Goal: Information Seeking & Learning: Check status

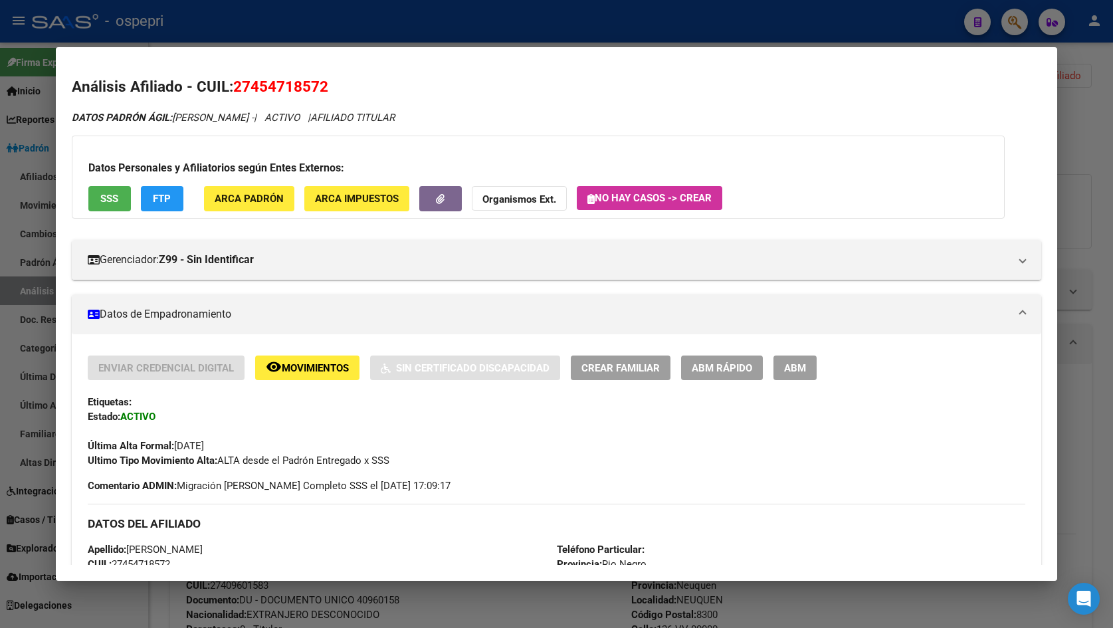
scroll to position [812, 0]
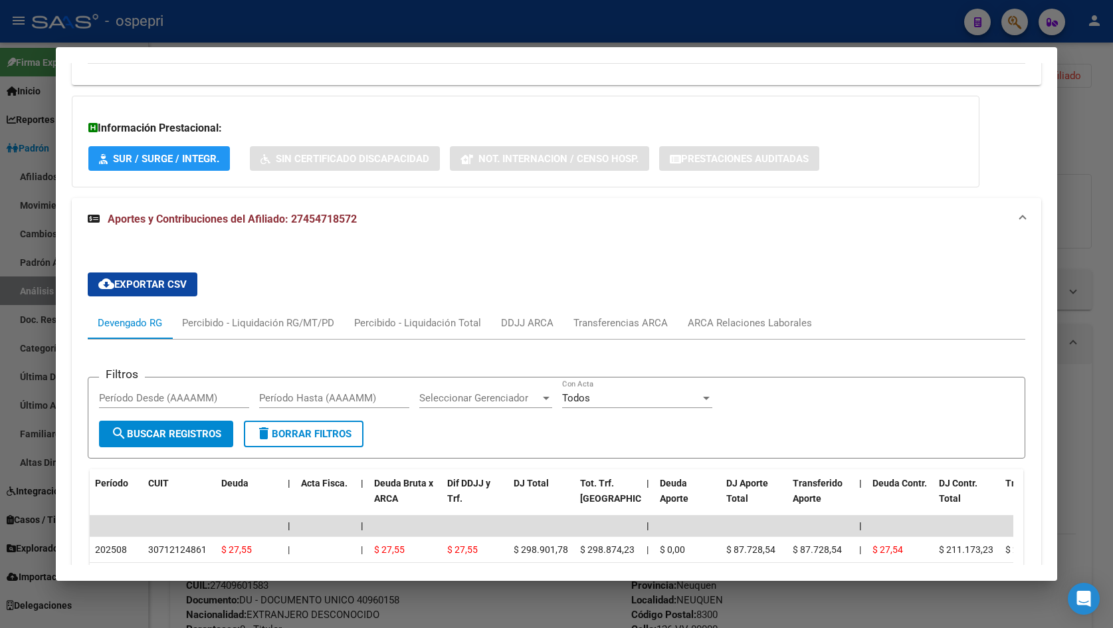
drag, startPoint x: 1089, startPoint y: 151, endPoint x: 627, endPoint y: 215, distance: 466.6
click at [1074, 149] on div at bounding box center [556, 314] width 1113 height 628
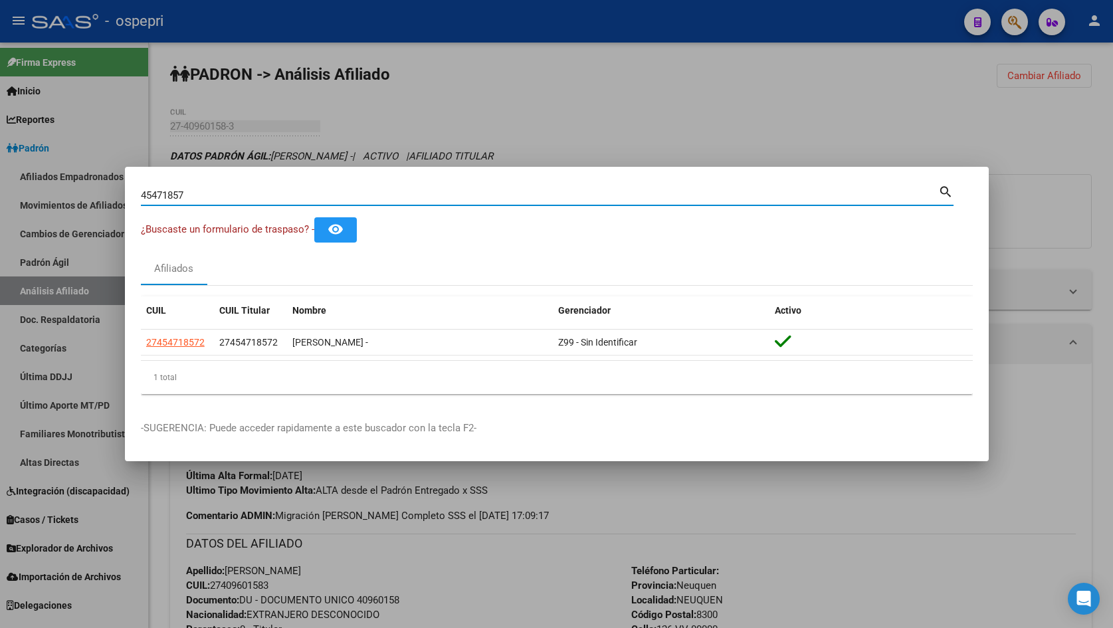
click at [245, 197] on input "45471857" at bounding box center [539, 195] width 797 height 12
paste input "31949118"
type input "31949118"
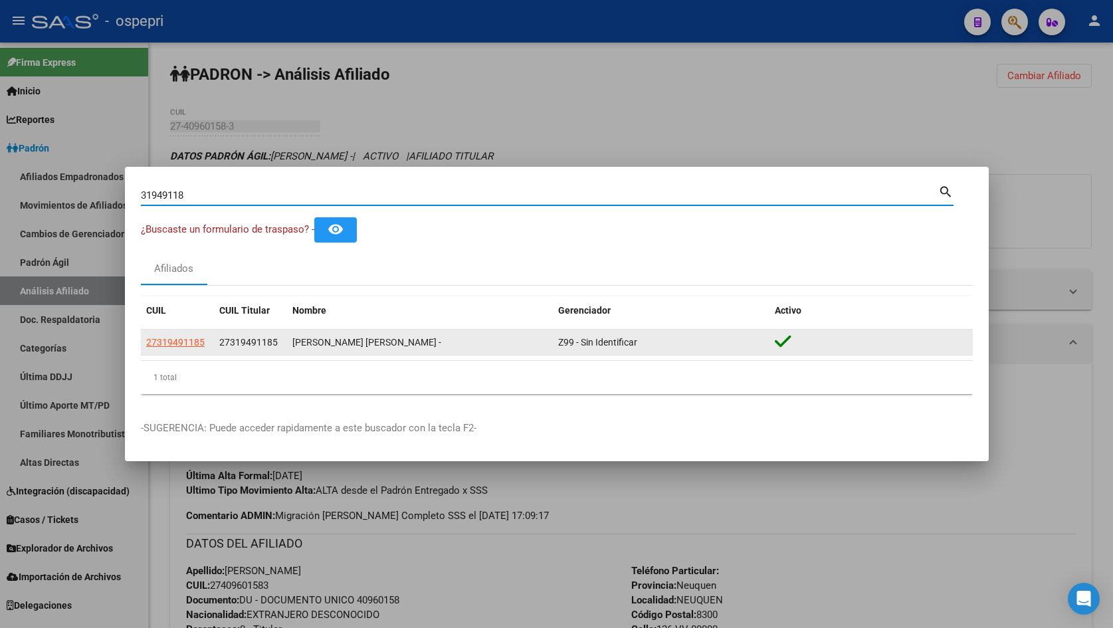
click at [169, 339] on span "27319491185" at bounding box center [175, 342] width 58 height 11
type textarea "27319491185"
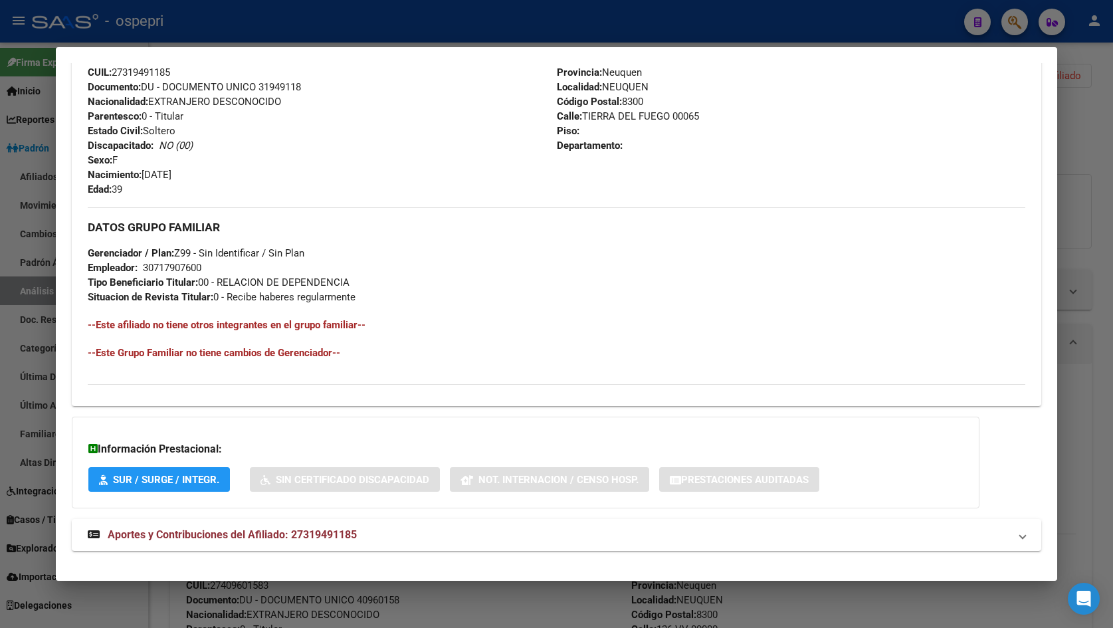
scroll to position [507, 0]
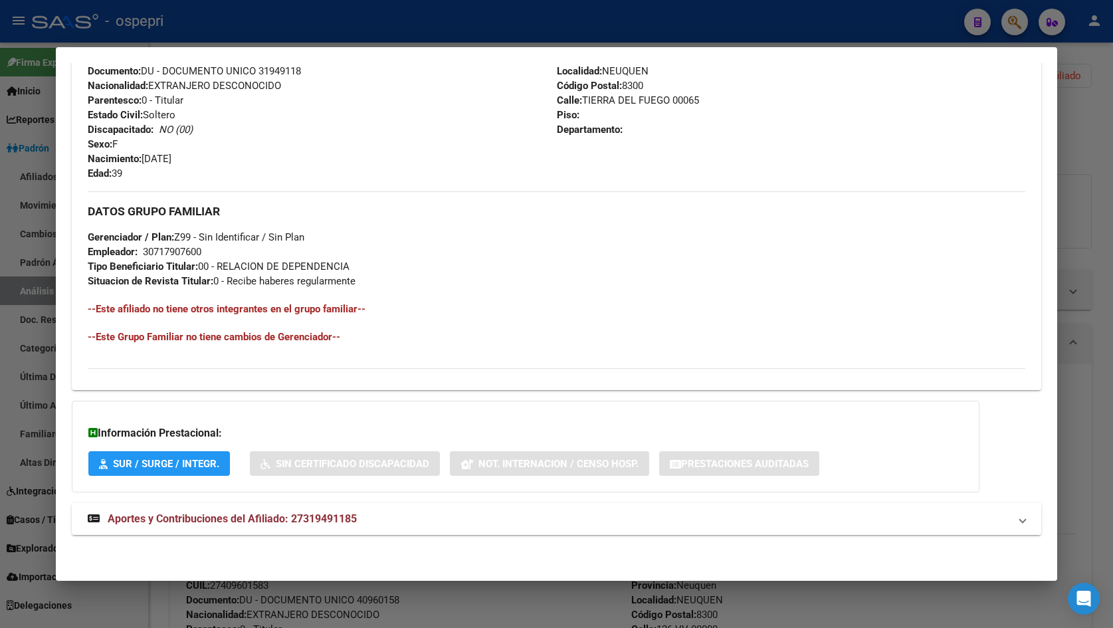
click at [299, 522] on span "Aportes y Contribuciones del Afiliado: 27319491185" at bounding box center [232, 518] width 249 height 13
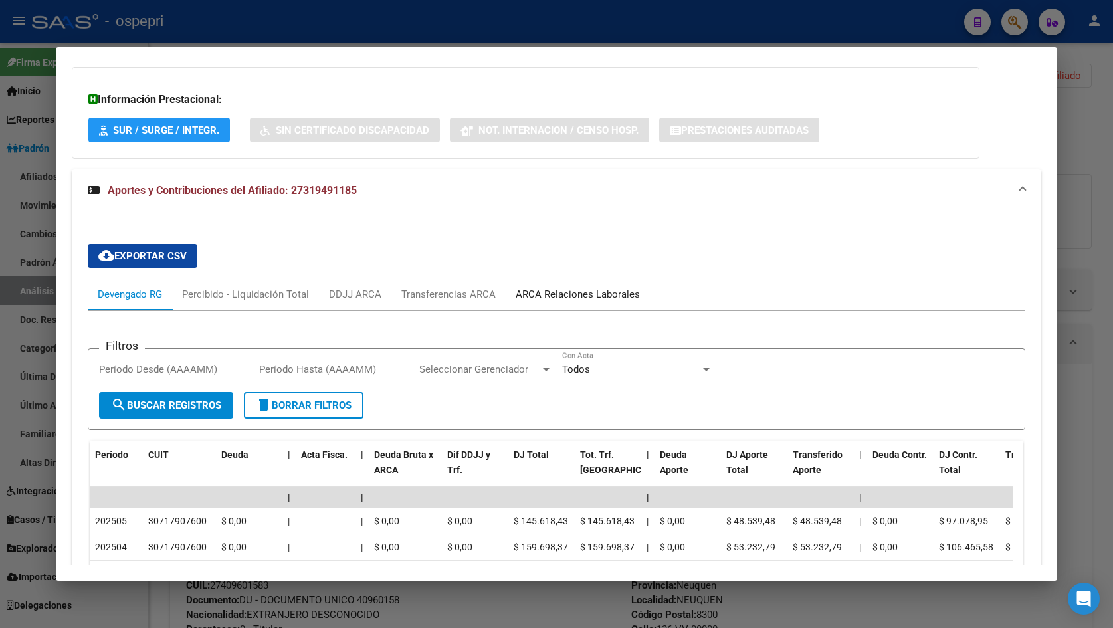
click at [571, 294] on div "ARCA Relaciones Laborales" at bounding box center [577, 294] width 124 height 15
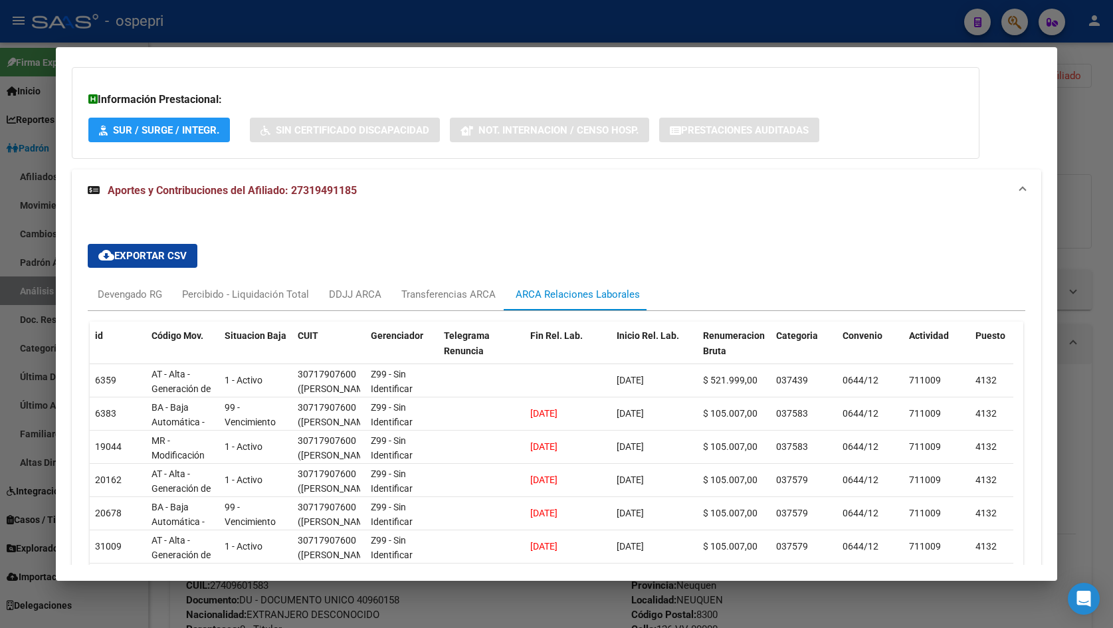
scroll to position [907, 0]
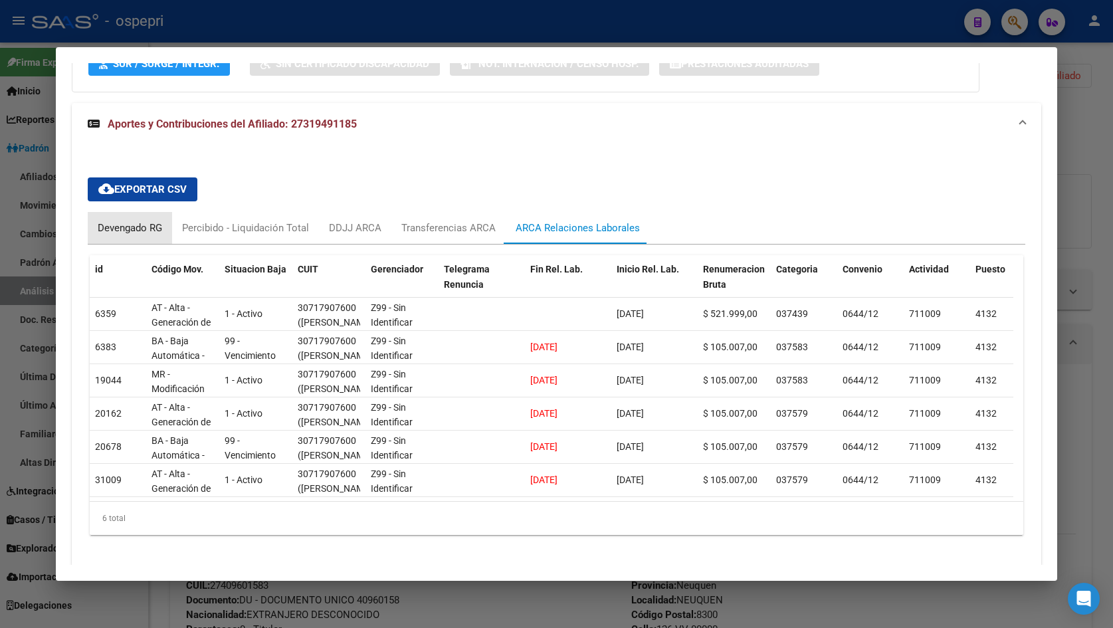
click at [128, 228] on div "Devengado RG" at bounding box center [130, 228] width 64 height 15
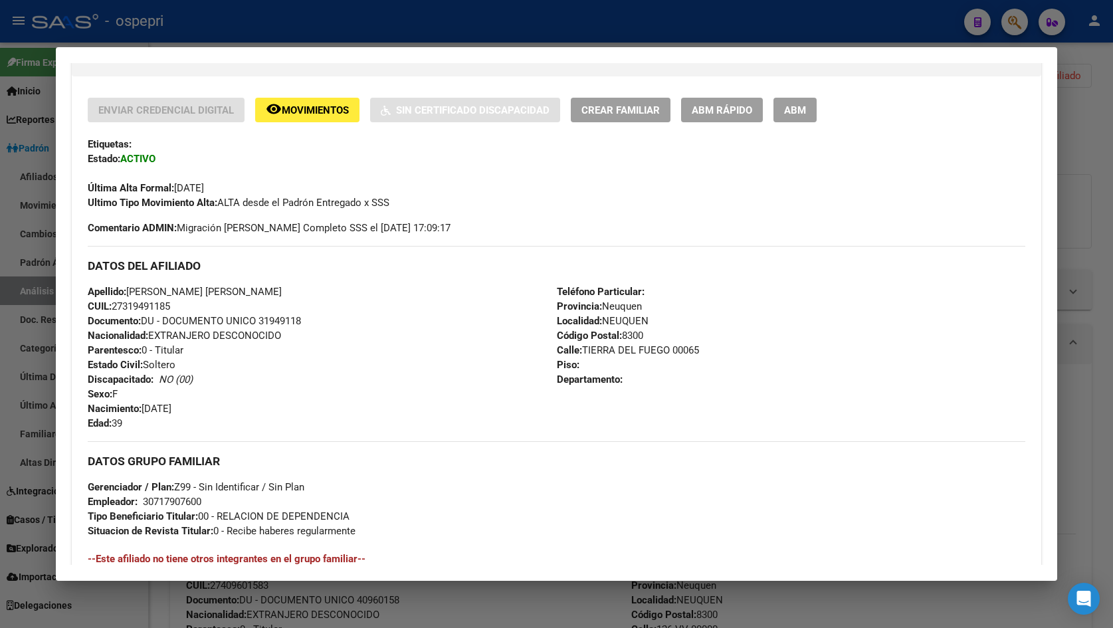
scroll to position [708, 0]
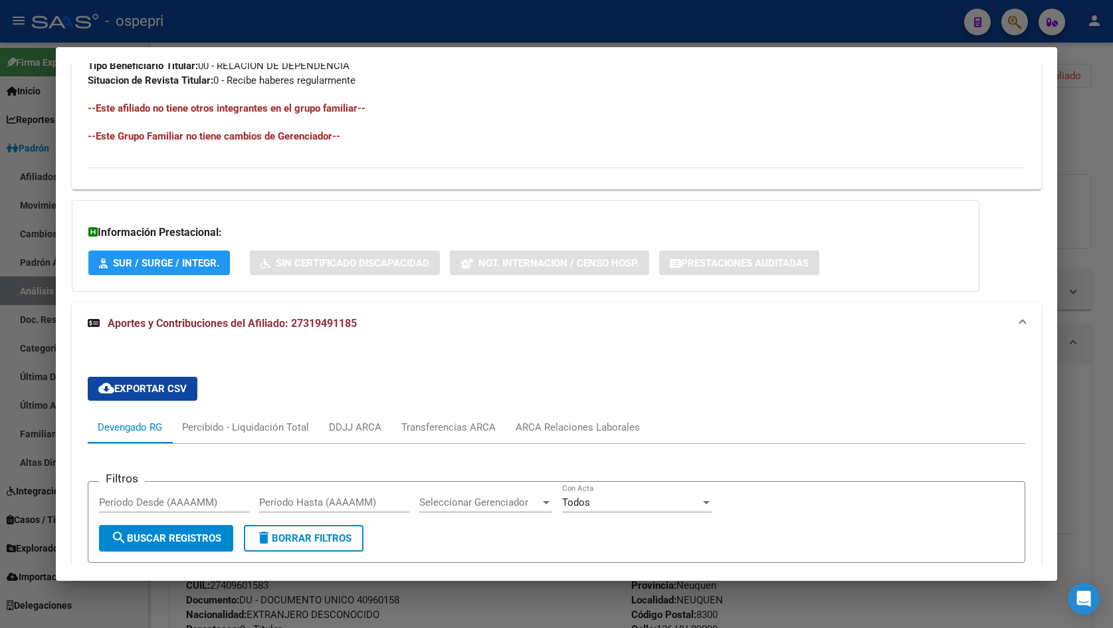
click at [302, 323] on span "Aportes y Contribuciones del Afiliado: 27319491185" at bounding box center [232, 323] width 249 height 13
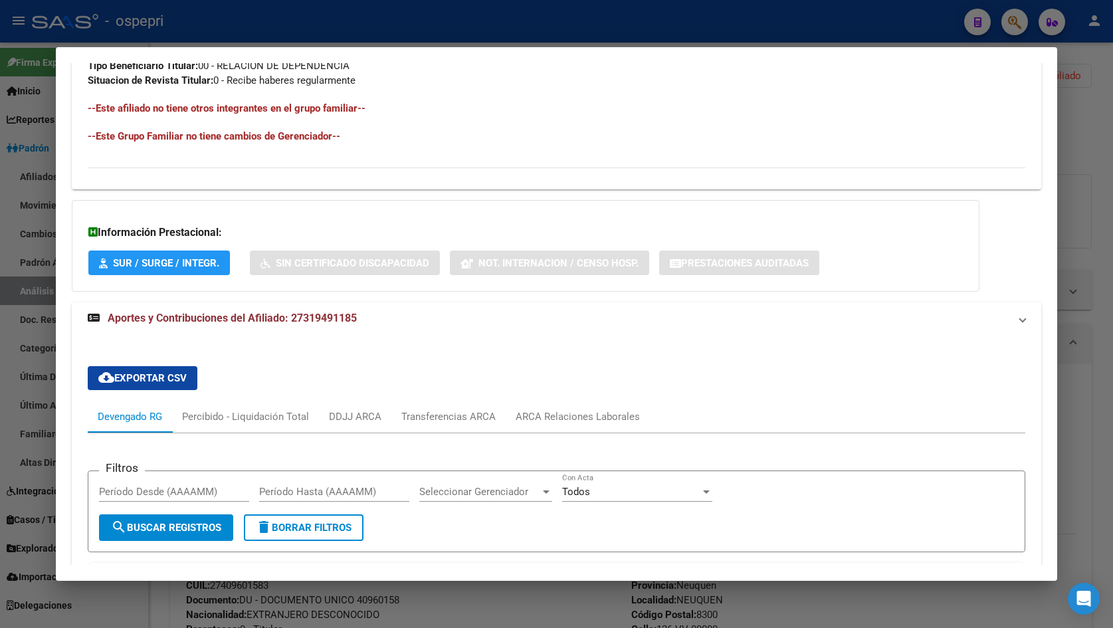
scroll to position [507, 0]
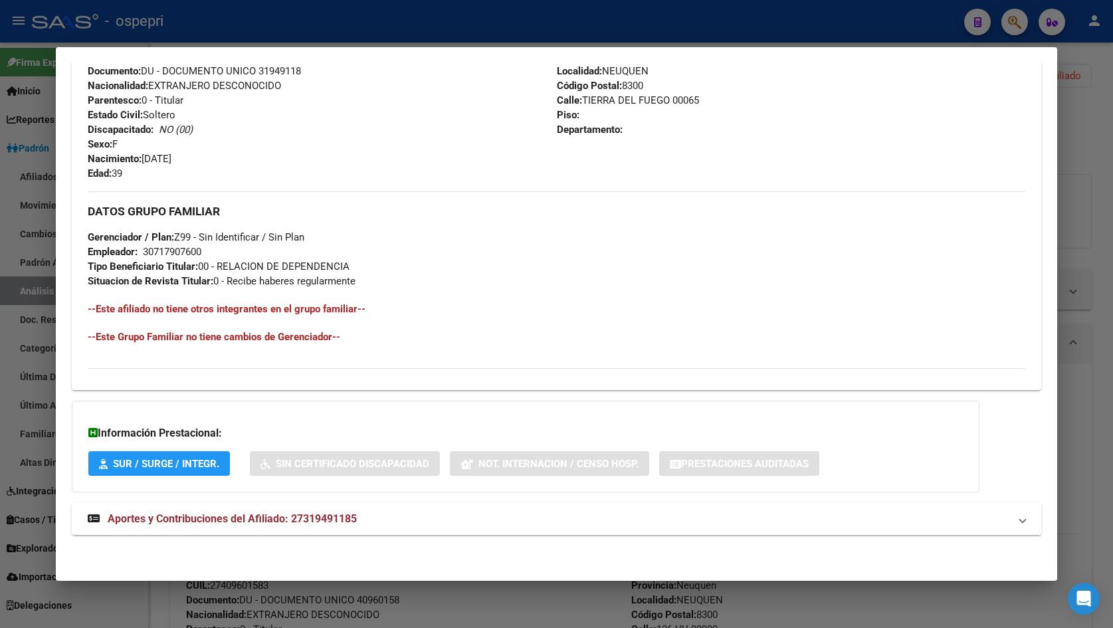
drag, startPoint x: 290, startPoint y: 515, endPoint x: 361, endPoint y: 519, distance: 71.2
click at [361, 519] on mat-panel-title "Aportes y Contribuciones del Afiliado: 27319491185" at bounding box center [549, 519] width 922 height 16
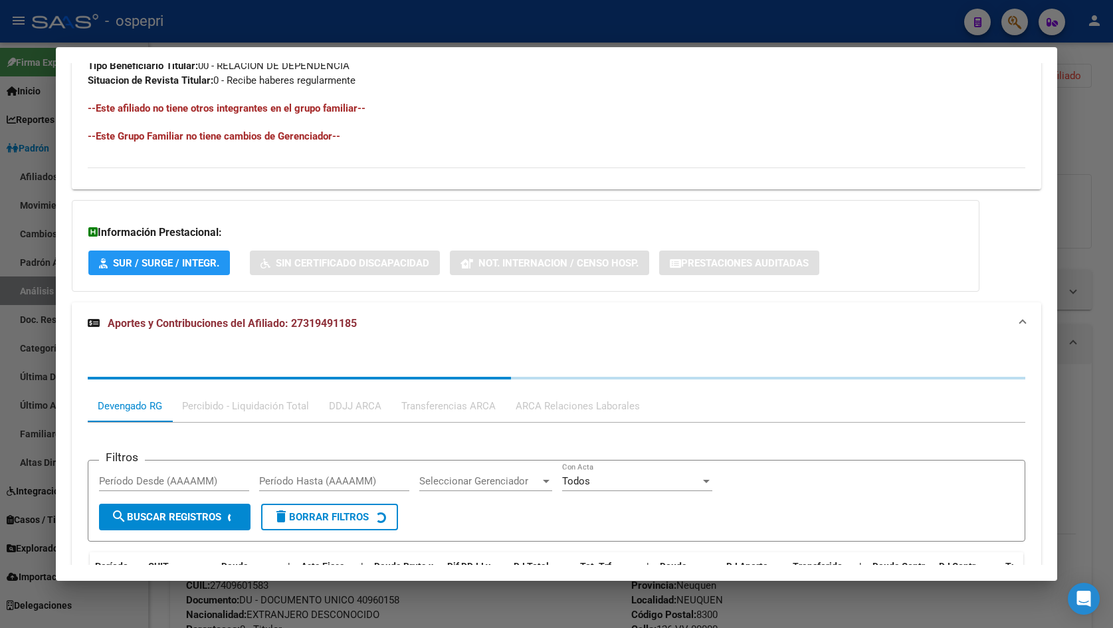
copy span "27319491185"
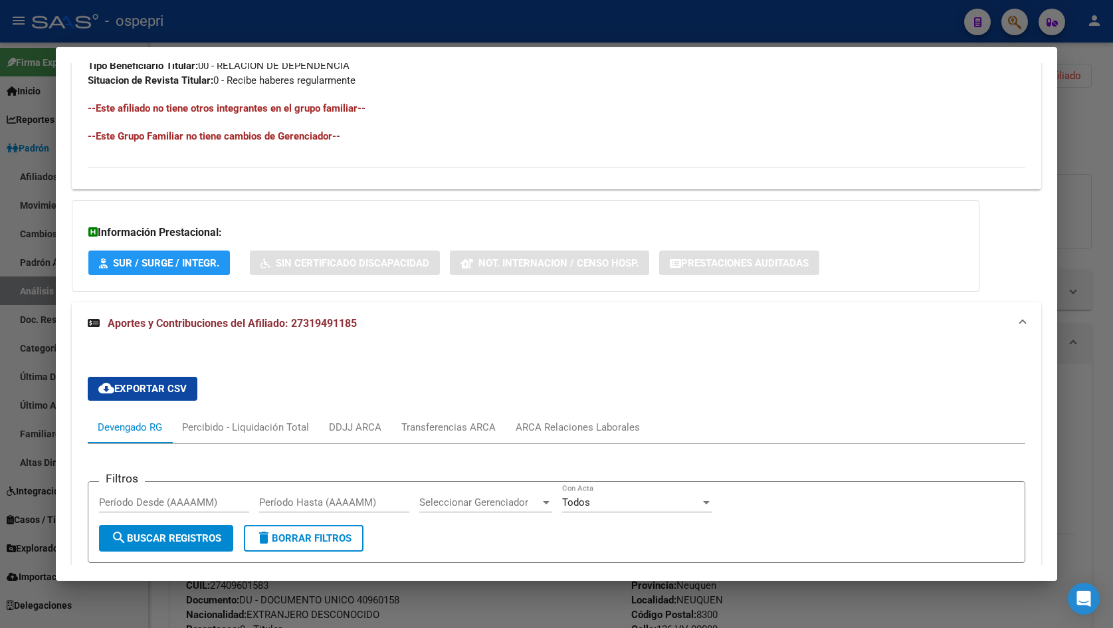
click at [1086, 139] on div at bounding box center [556, 314] width 1113 height 628
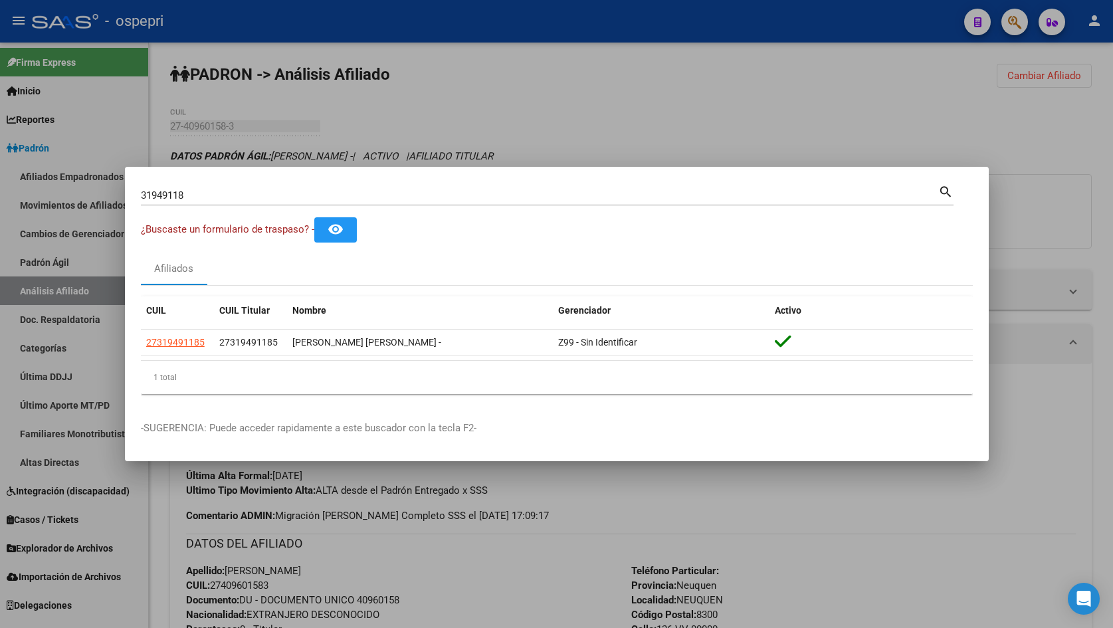
drag, startPoint x: 265, startPoint y: 177, endPoint x: 244, endPoint y: 195, distance: 27.7
click at [262, 178] on mat-dialog-container "31949118 Buscar (apellido, dni, cuil, nro traspaso, cuit, obra social) search ¿…" at bounding box center [556, 314] width 863 height 295
click at [244, 195] on input "31949118" at bounding box center [539, 195] width 797 height 12
paste input "22712014"
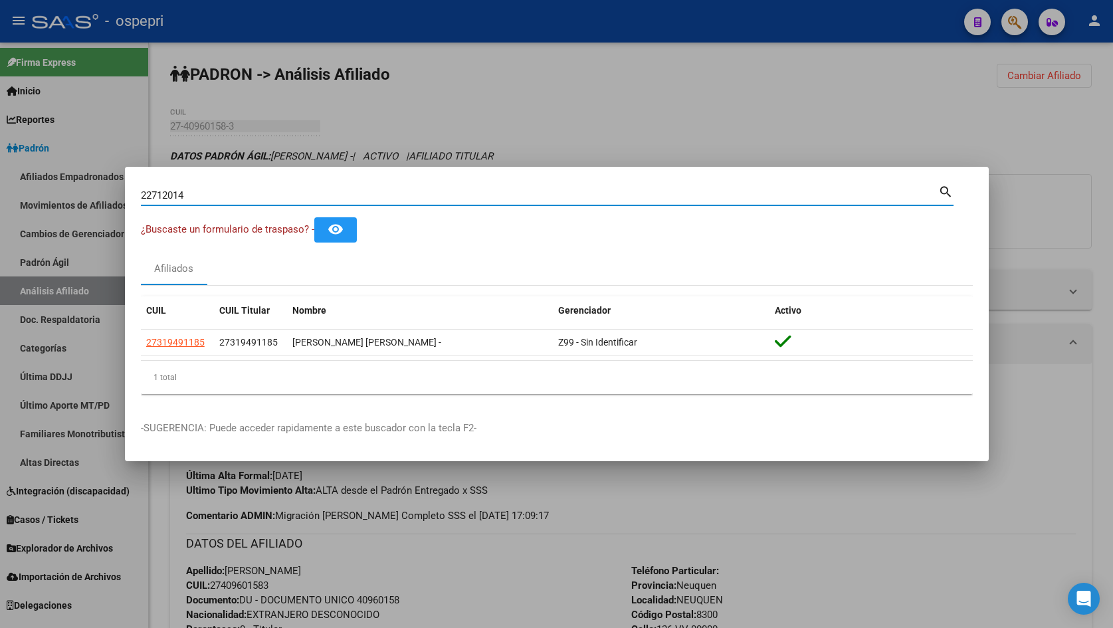
type input "22712014"
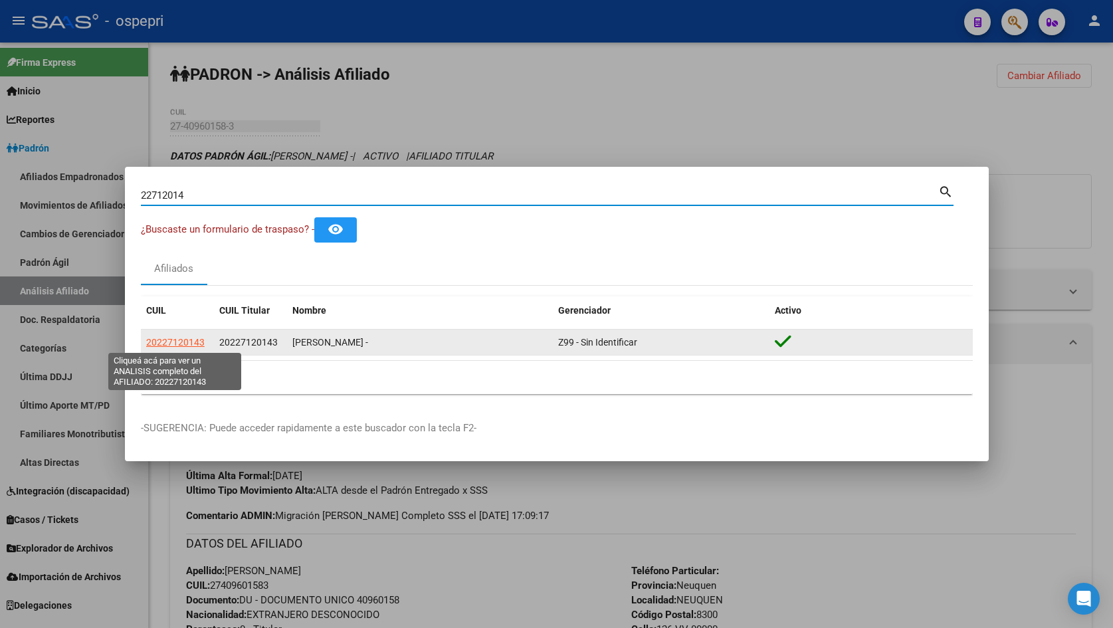
click at [189, 341] on span "20227120143" at bounding box center [175, 342] width 58 height 11
type textarea "20227120143"
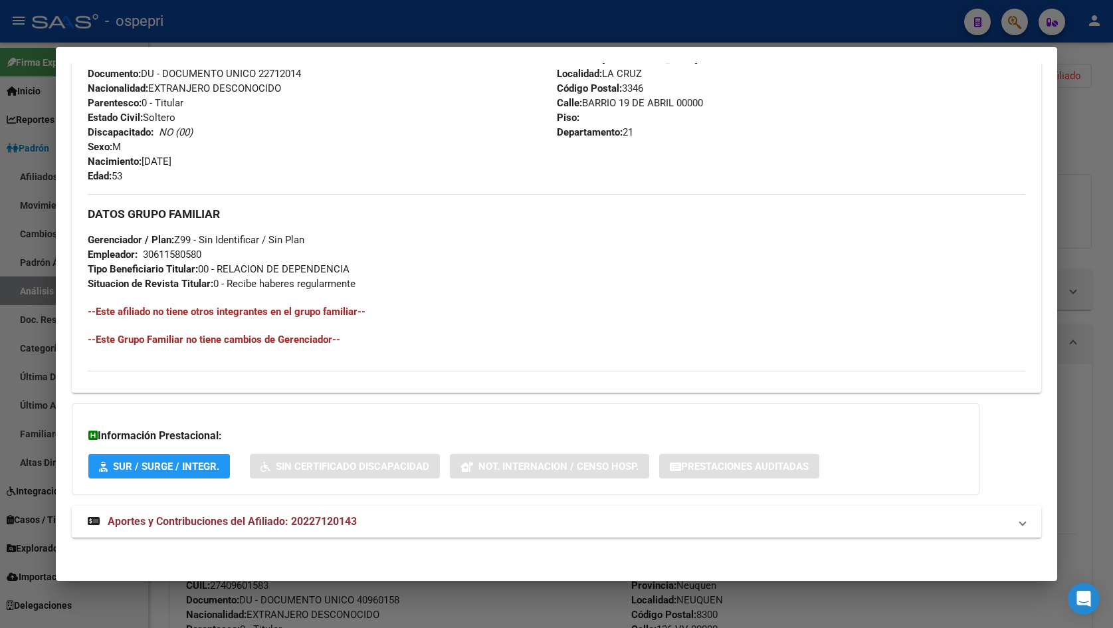
scroll to position [507, 0]
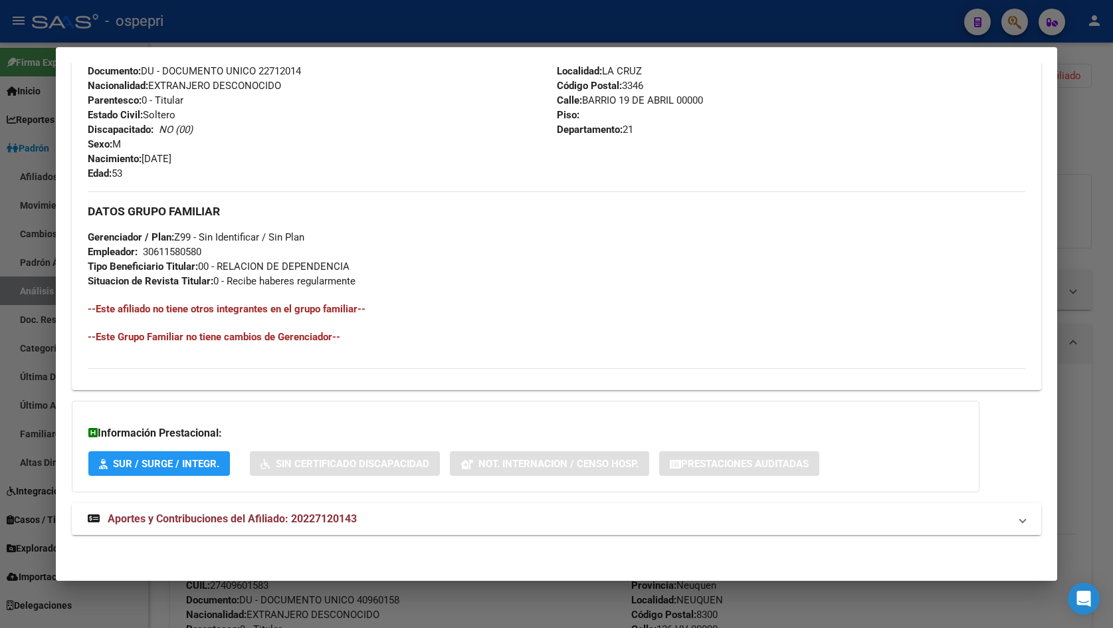
click at [304, 509] on mat-expansion-panel-header "Aportes y Contribuciones del Afiliado: 20227120143" at bounding box center [557, 519] width 970 height 32
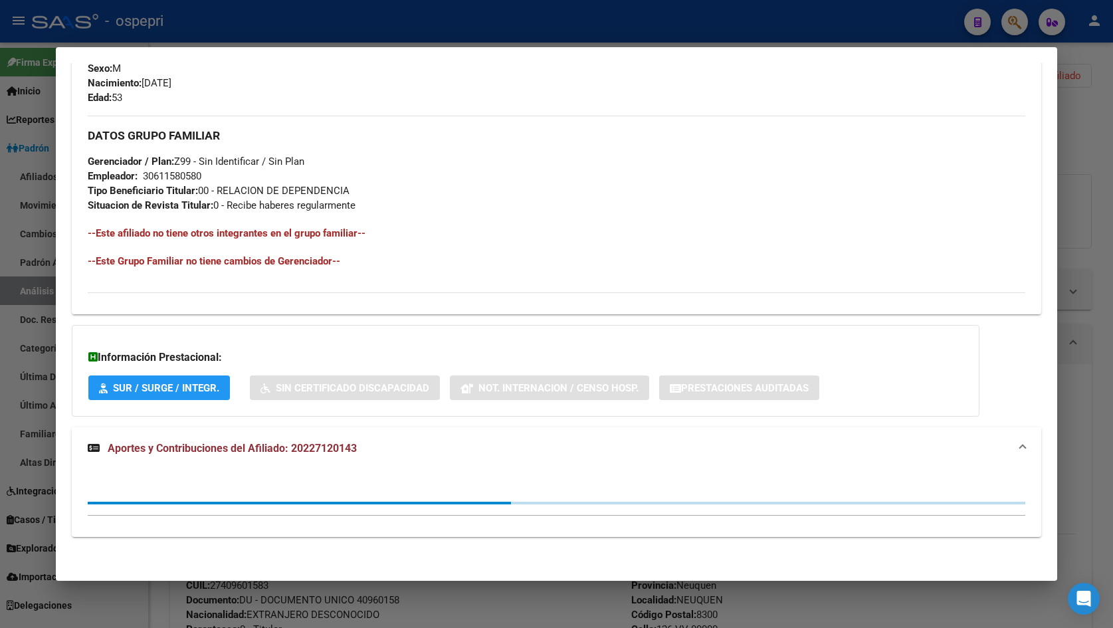
scroll to position [585, 0]
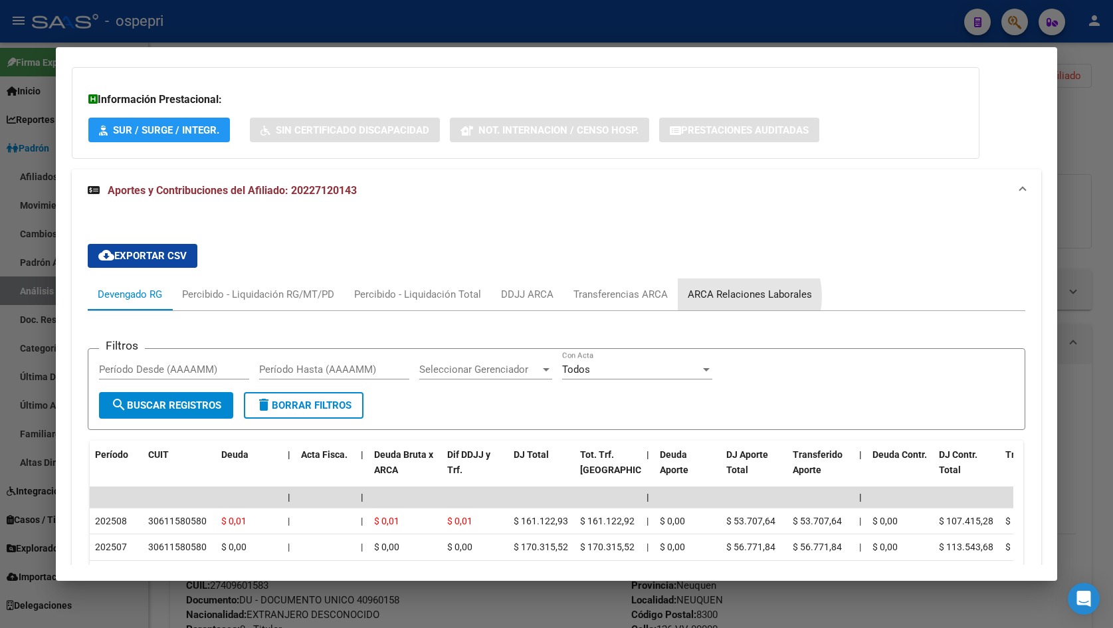
click at [739, 296] on div "ARCA Relaciones Laborales" at bounding box center [749, 294] width 124 height 15
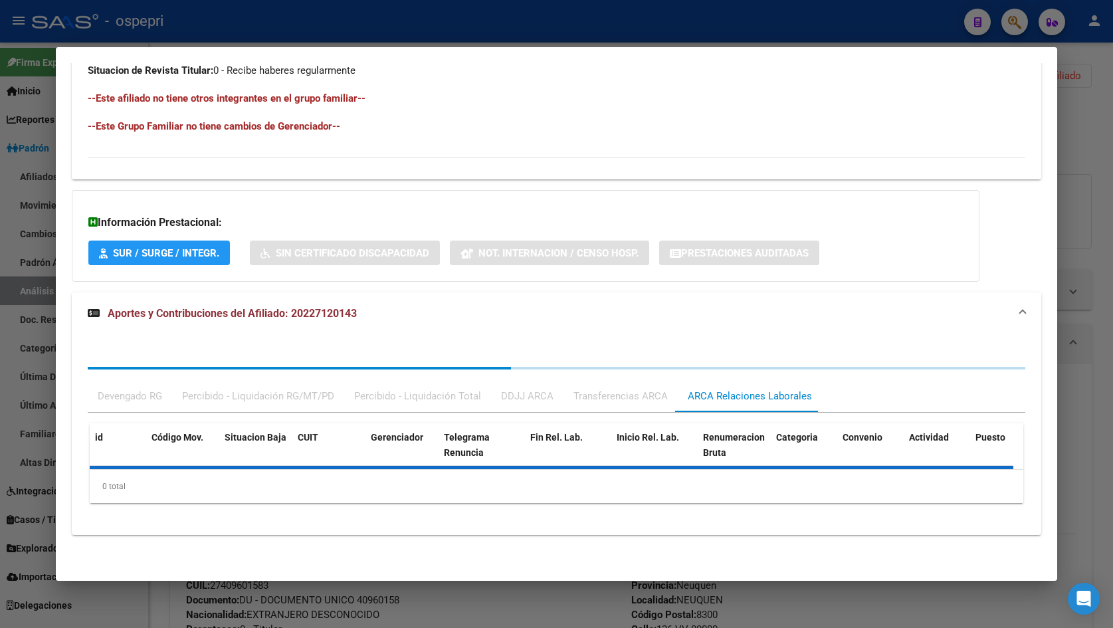
scroll to position [816, 0]
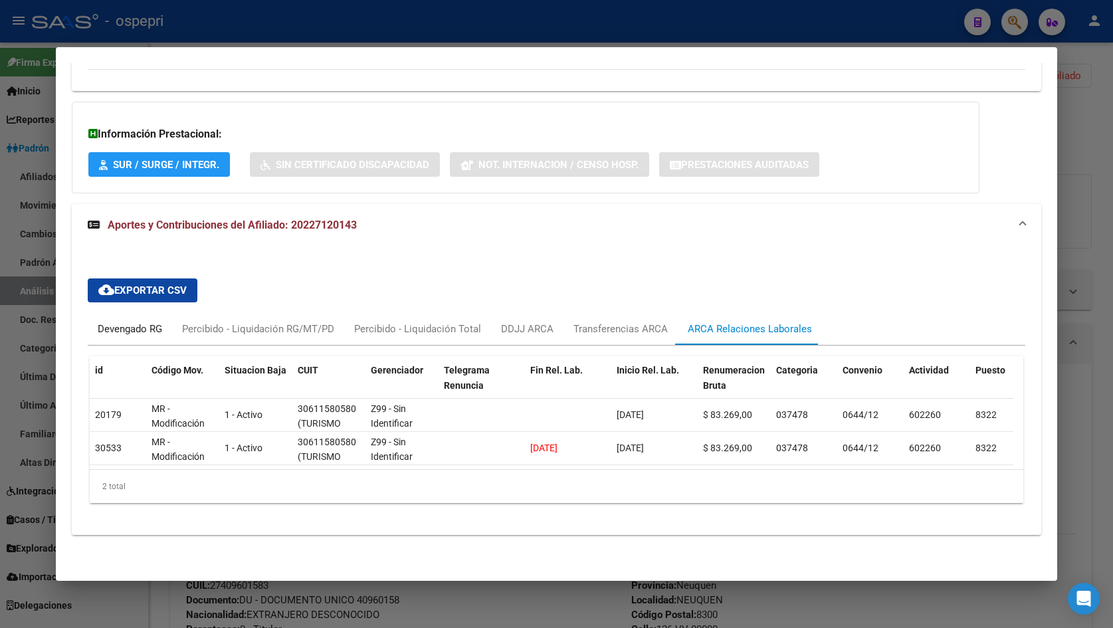
click at [102, 321] on div "Devengado RG" at bounding box center [130, 328] width 64 height 15
